Goal: Check status: Check status

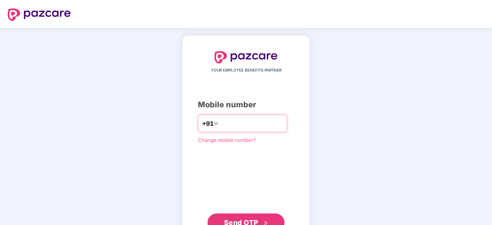
click at [244, 124] on input "number" at bounding box center [251, 123] width 63 height 12
type input "**********"
click at [250, 217] on span "Send OTP" at bounding box center [246, 222] width 44 height 11
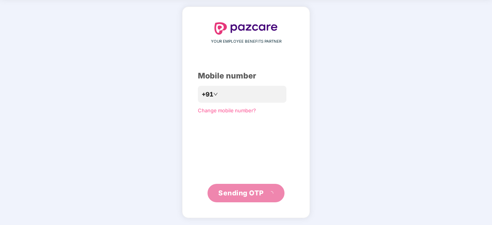
scroll to position [25, 0]
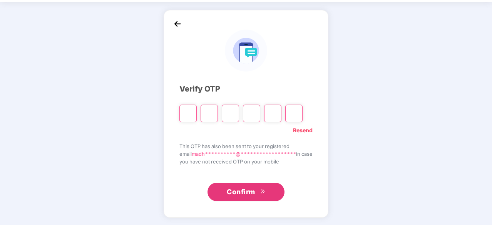
type input "*"
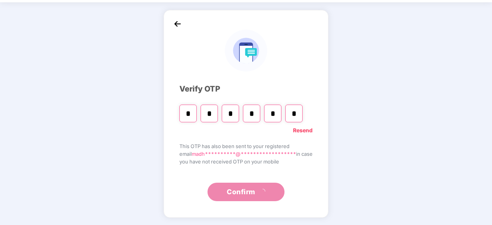
type input "*"
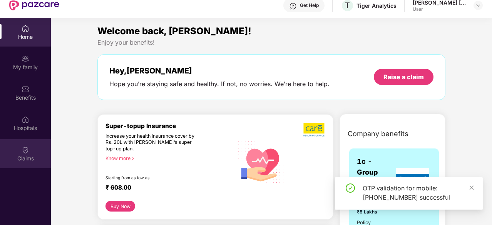
click at [33, 149] on div "Claims" at bounding box center [25, 153] width 51 height 29
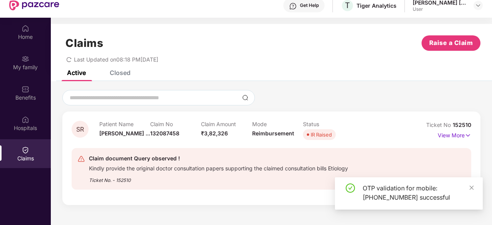
scroll to position [43, 0]
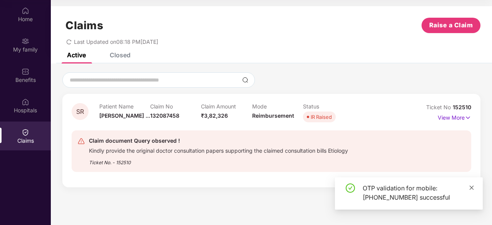
click at [471, 190] on icon "close" at bounding box center [471, 187] width 5 height 5
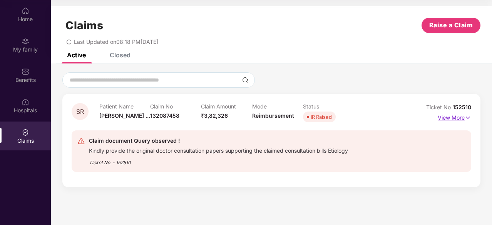
click at [455, 117] on p "View More" at bounding box center [454, 117] width 33 height 10
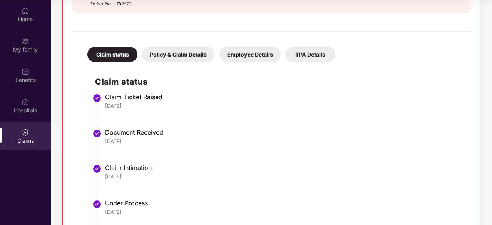
scroll to position [184, 0]
click at [176, 57] on div "Policy & Claim Details" at bounding box center [178, 54] width 72 height 15
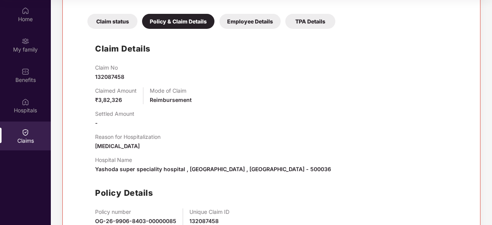
scroll to position [215, 0]
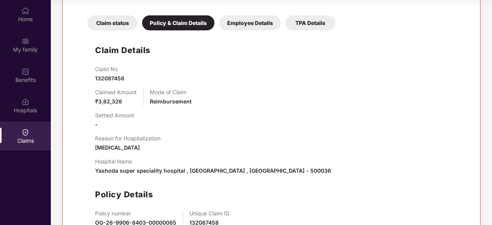
click at [119, 23] on div "Claim status" at bounding box center [112, 22] width 50 height 15
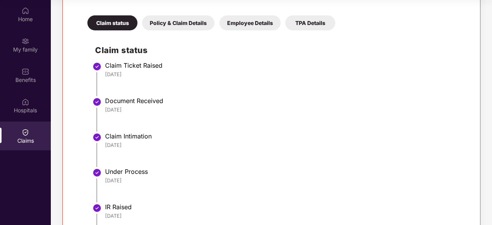
click at [257, 28] on div "Employee Details" at bounding box center [249, 22] width 61 height 15
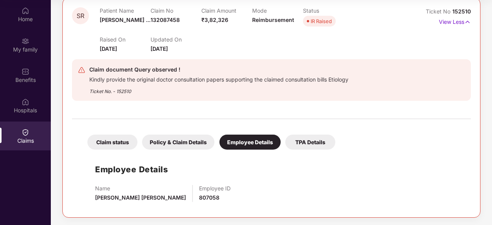
click at [301, 144] on div "TPA Details" at bounding box center [310, 142] width 50 height 15
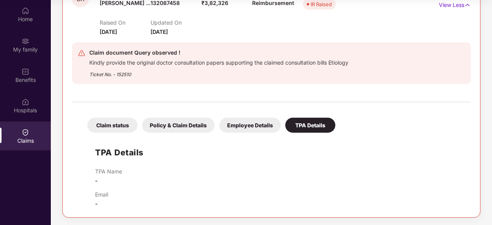
click at [110, 128] on div "Claim status" at bounding box center [112, 125] width 50 height 15
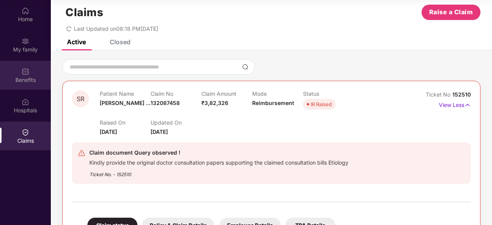
scroll to position [0, 0]
